Goal: Task Accomplishment & Management: Manage account settings

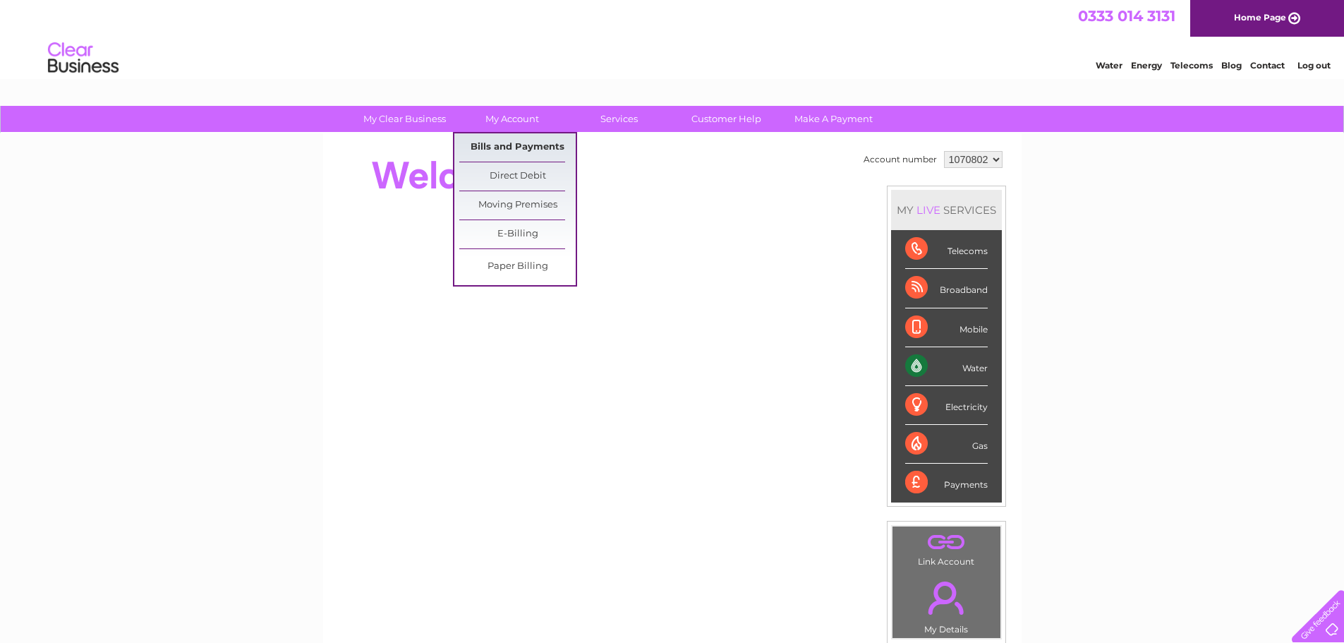
click at [530, 148] on link "Bills and Payments" at bounding box center [517, 147] width 116 height 28
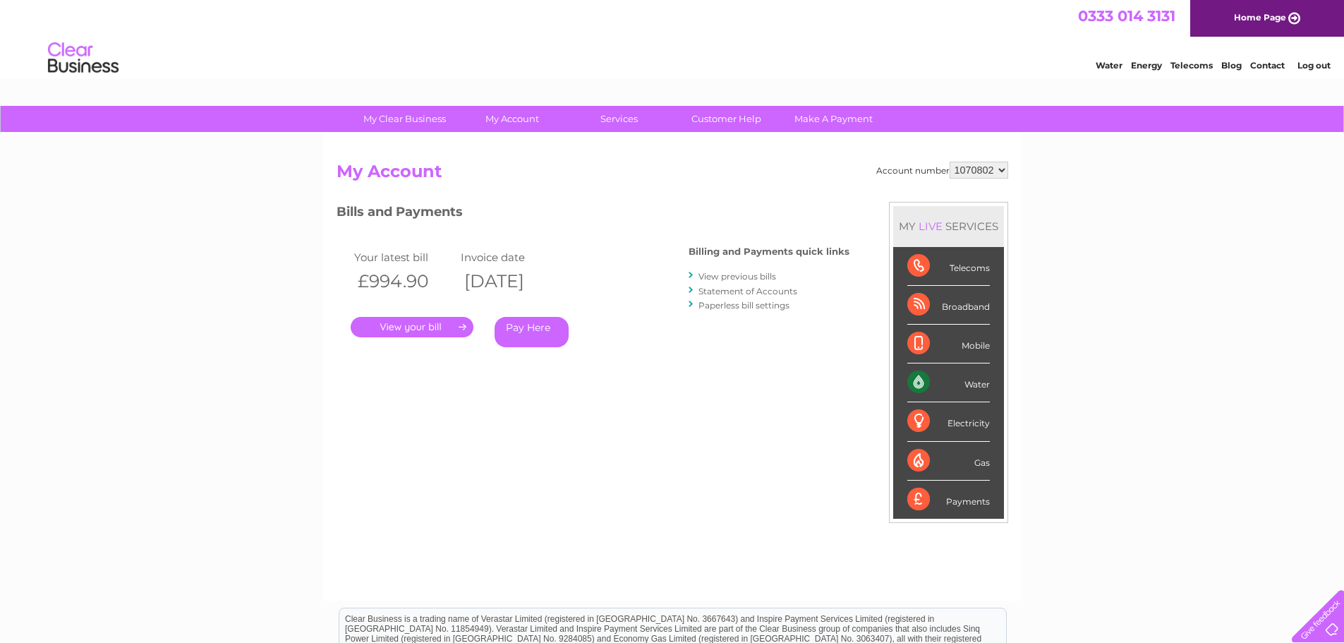
click at [422, 325] on link "." at bounding box center [412, 327] width 123 height 20
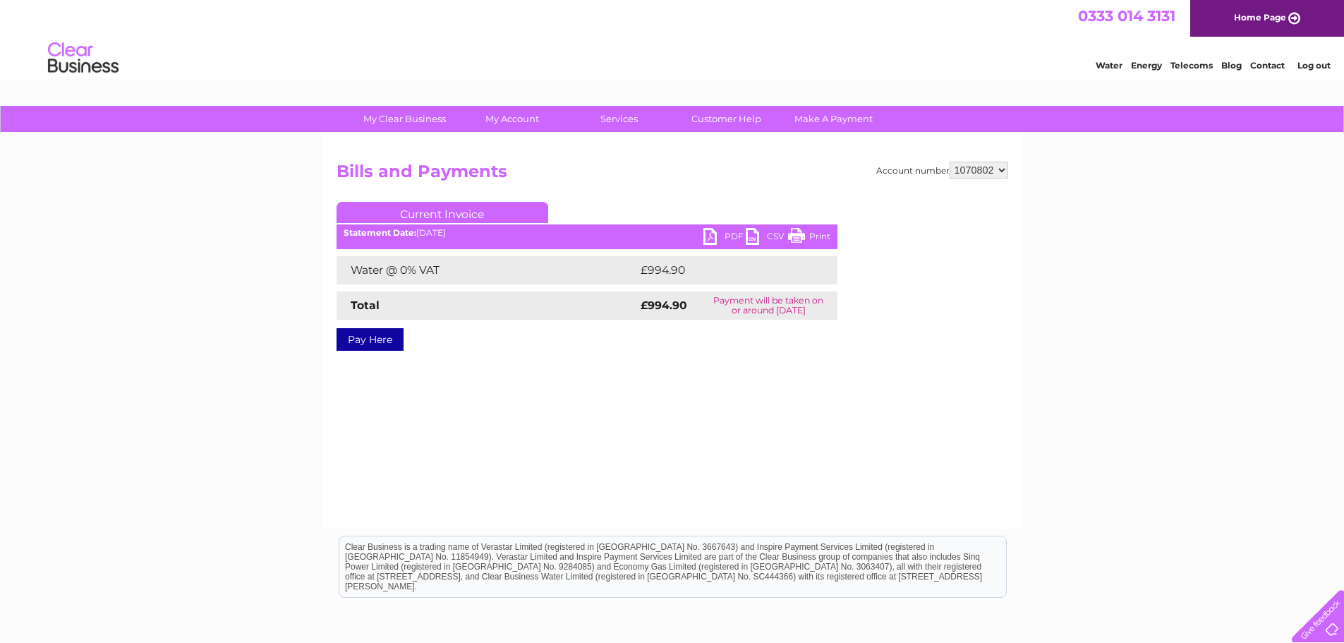
click at [733, 231] on link "PDF" at bounding box center [725, 238] width 42 height 20
